Goal: Information Seeking & Learning: Learn about a topic

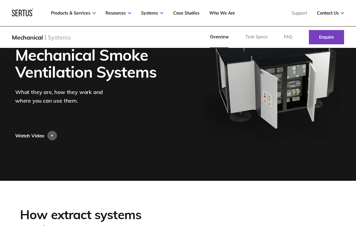
scroll to position [1, 0]
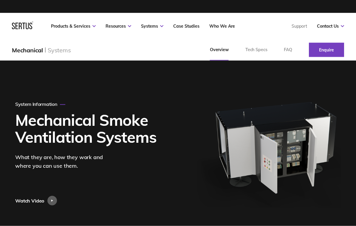
click at [53, 206] on div at bounding box center [52, 201] width 10 height 10
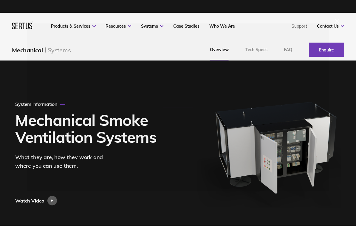
scroll to position [1, 0]
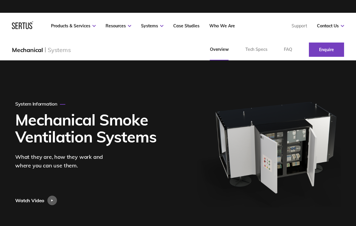
click at [51, 202] on div at bounding box center [52, 201] width 10 height 10
click at [78, 15] on nav "Products & Services Resources Systems Case Studies Who We Are Support Contact U…" at bounding box center [178, 26] width 332 height 26
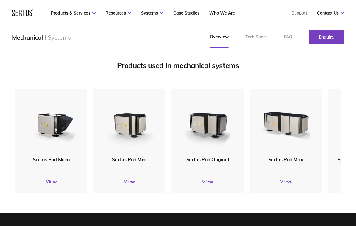
scroll to position [671, 0]
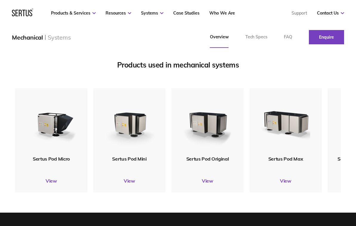
click at [49, 182] on link "View" at bounding box center [51, 181] width 72 height 6
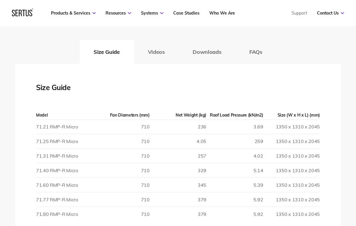
scroll to position [969, 0]
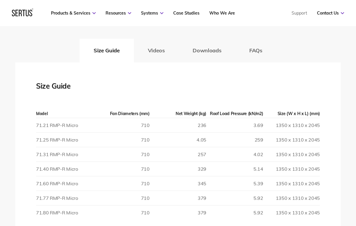
click at [205, 50] on button "Downloads" at bounding box center [207, 51] width 57 height 24
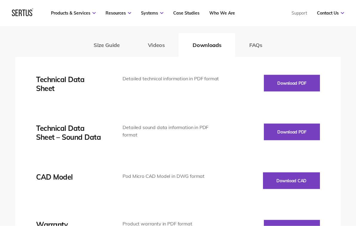
scroll to position [975, 0]
click at [309, 83] on button "Download PDF" at bounding box center [292, 83] width 56 height 17
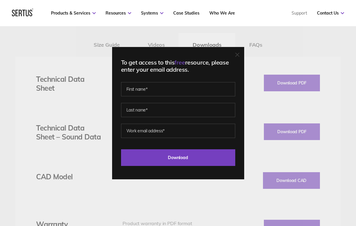
scroll to position [975, 0]
click at [237, 58] on div at bounding box center [237, 55] width 4 height 6
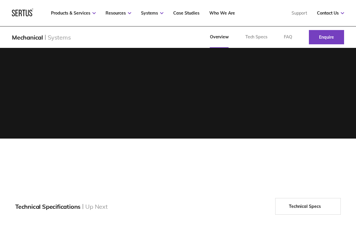
scroll to position [681, 0]
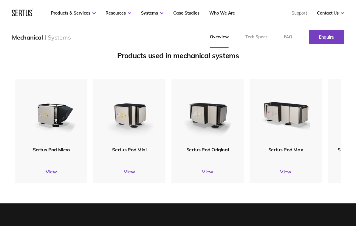
click at [158, 151] on div "Sertus Pod Mini" at bounding box center [129, 149] width 72 height 7
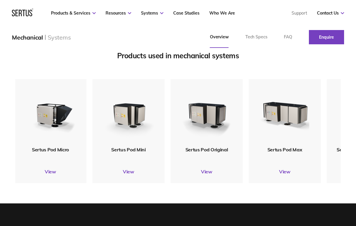
click at [258, 38] on link "Tech Specs" at bounding box center [256, 37] width 39 height 21
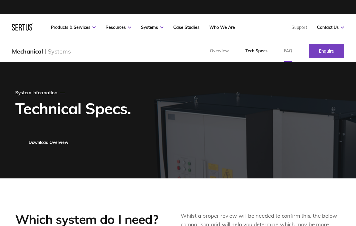
click at [287, 52] on link "FAQ" at bounding box center [287, 51] width 25 height 21
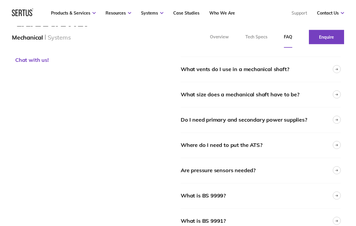
scroll to position [95, 0]
click at [314, 96] on div "What size does a mechanical shaft have to be?" at bounding box center [261, 94] width 160 height 25
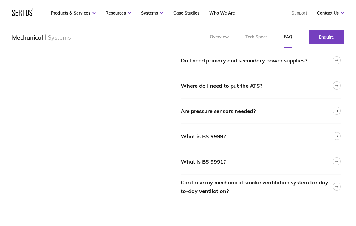
scroll to position [202, 0]
click at [306, 85] on div "Where do I need to put the ATS?" at bounding box center [261, 85] width 160 height 25
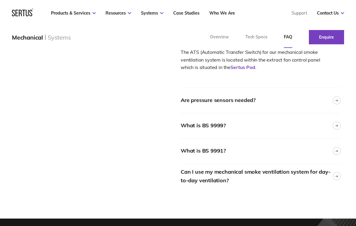
scroll to position [251, 0]
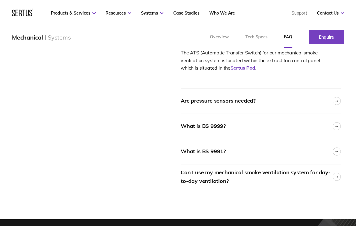
click at [238, 99] on div "Are pressure sensors needed?" at bounding box center [218, 101] width 75 height 9
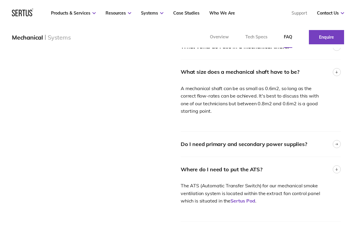
scroll to position [116, 0]
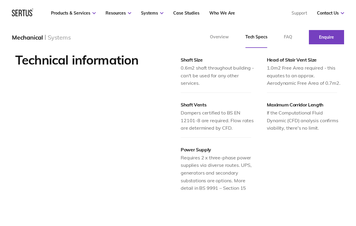
scroll to position [663, 0]
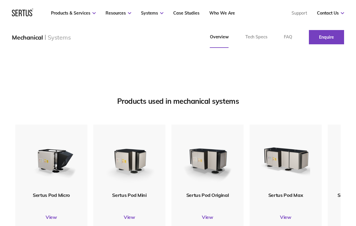
scroll to position [637, 0]
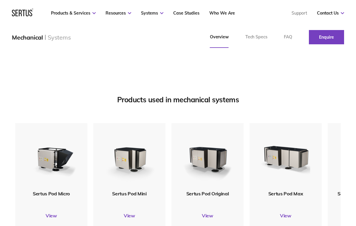
click at [132, 218] on link "View" at bounding box center [129, 216] width 72 height 6
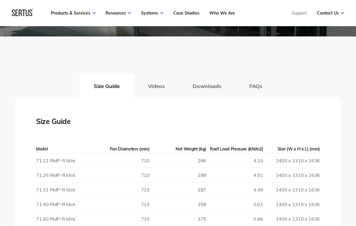
scroll to position [859, 0]
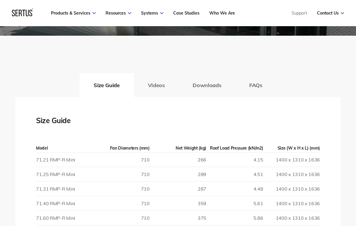
click at [65, 159] on td "71.21 RMP-R Mini" at bounding box center [64, 160] width 57 height 15
click at [207, 86] on button "Downloads" at bounding box center [207, 85] width 57 height 24
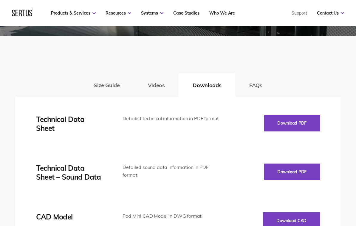
click at [303, 122] on button "Download PDF" at bounding box center [292, 123] width 56 height 17
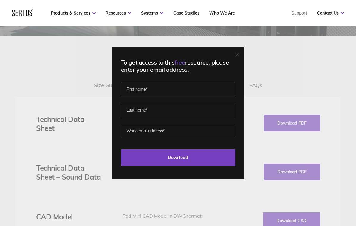
click at [233, 63] on div "To get access to this free resource, please enter your email address. Last Down…" at bounding box center [178, 113] width 132 height 133
click at [243, 59] on div "To get access to this free resource, please enter your email address. Last Down…" at bounding box center [178, 113] width 132 height 133
click at [238, 57] on icon at bounding box center [237, 55] width 4 height 4
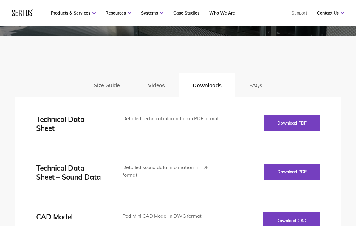
click at [241, 61] on div "Size Guide Videos Downloads FAQs Size Guide Model Fan Diameters (mm) Net Weight…" at bounding box center [178, 180] width 356 height 288
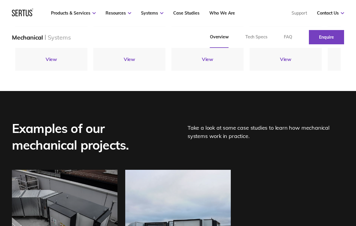
scroll to position [793, 0]
